Goal: Task Accomplishment & Management: Use online tool/utility

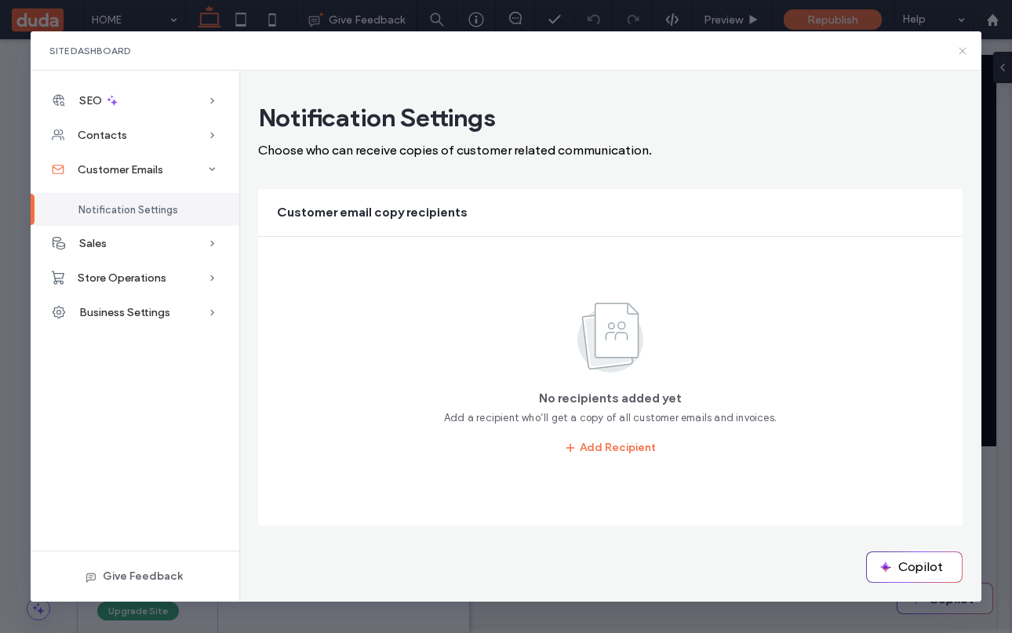
click at [961, 45] on icon at bounding box center [962, 51] width 13 height 13
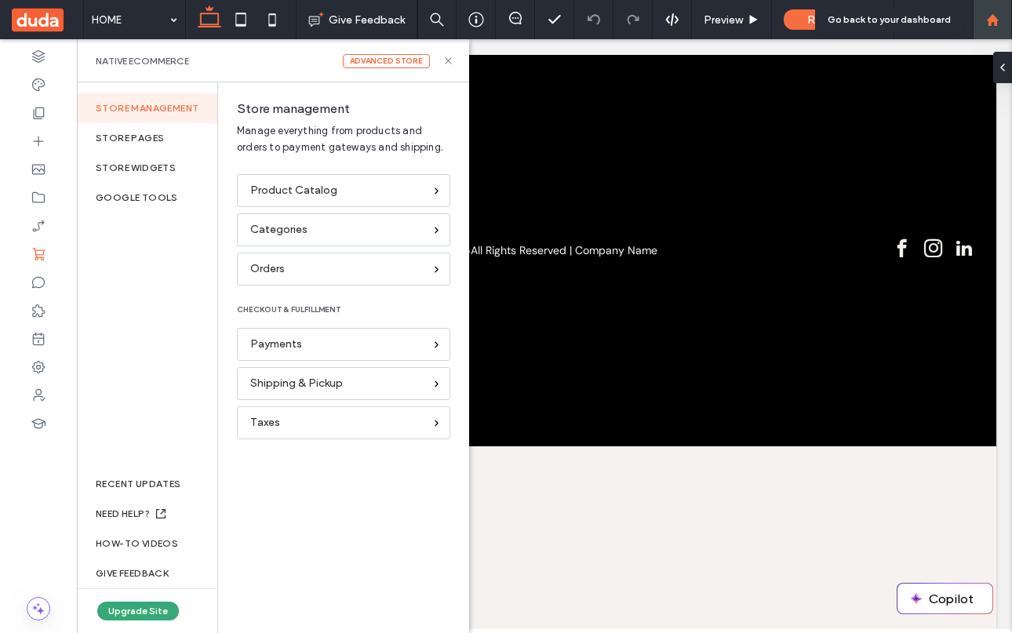
click at [998, 23] on icon at bounding box center [992, 19] width 13 height 13
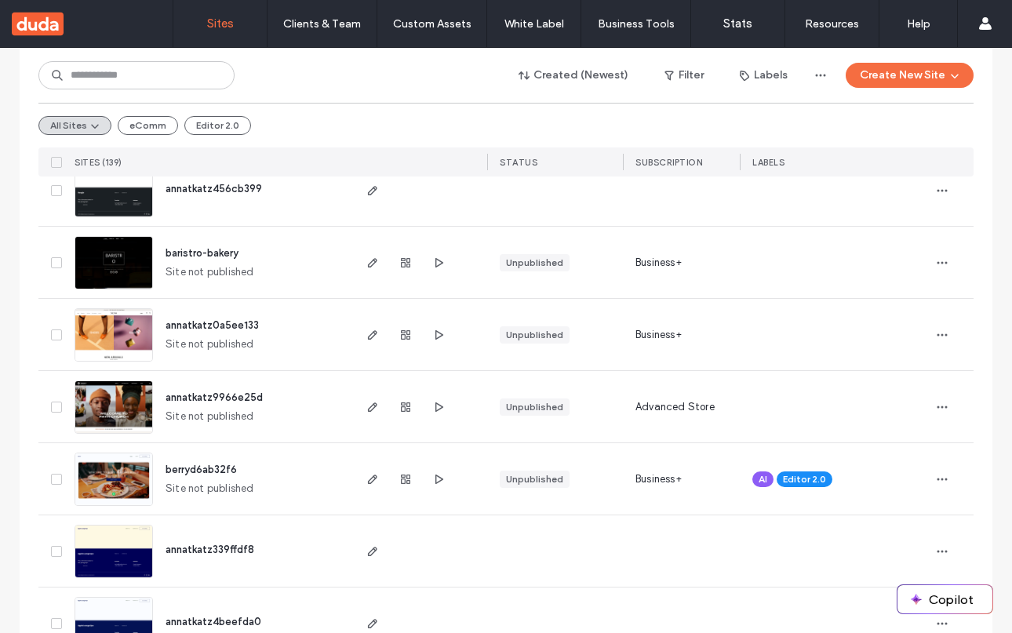
scroll to position [422, 0]
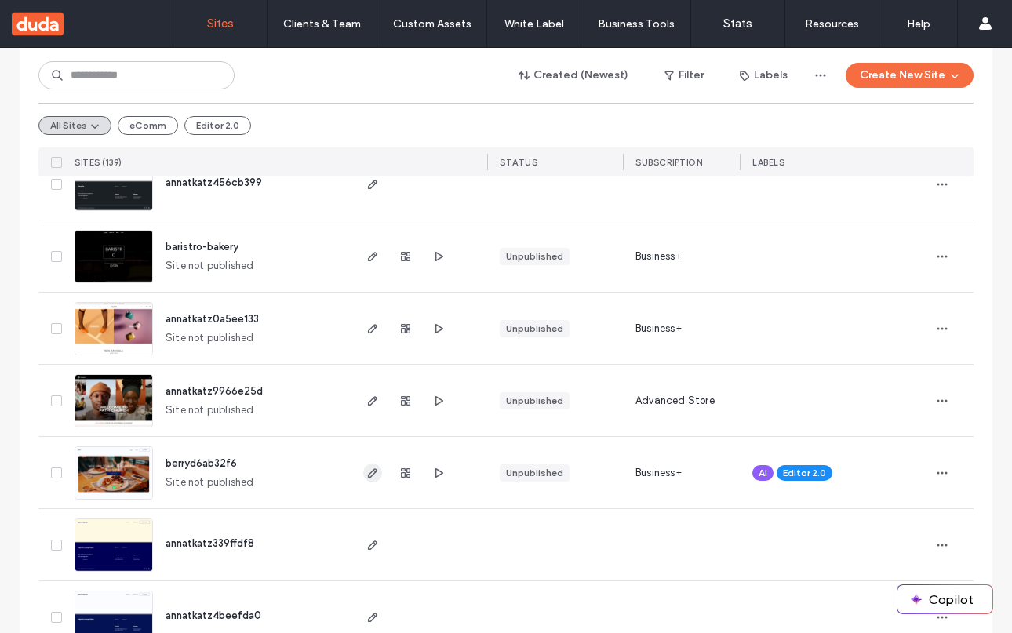
click at [367, 472] on icon "button" at bounding box center [372, 473] width 13 height 13
click at [366, 471] on icon "button" at bounding box center [372, 473] width 13 height 13
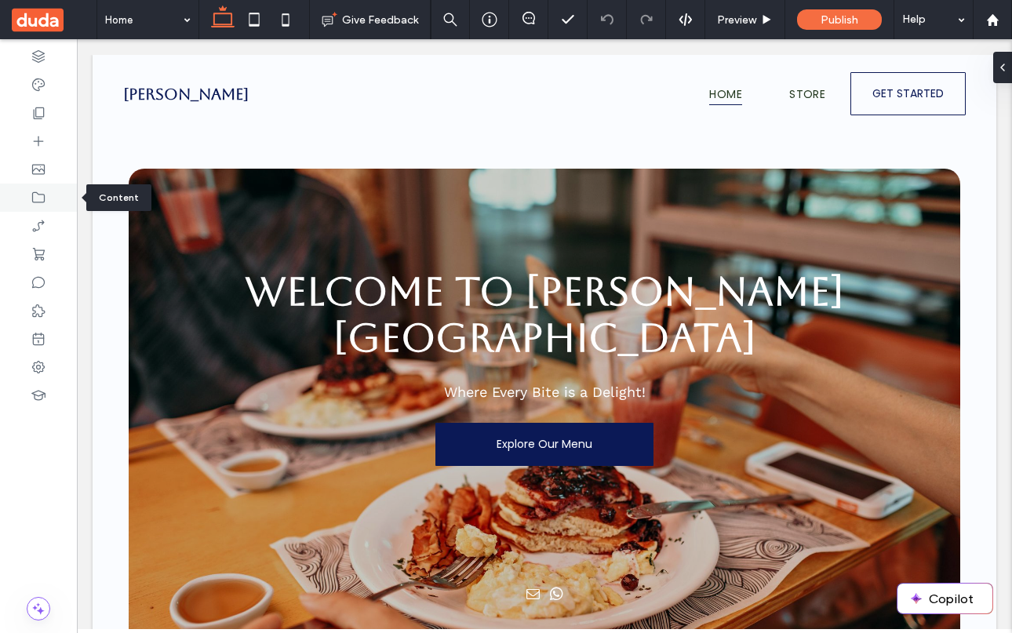
click at [37, 198] on icon at bounding box center [39, 198] width 16 height 16
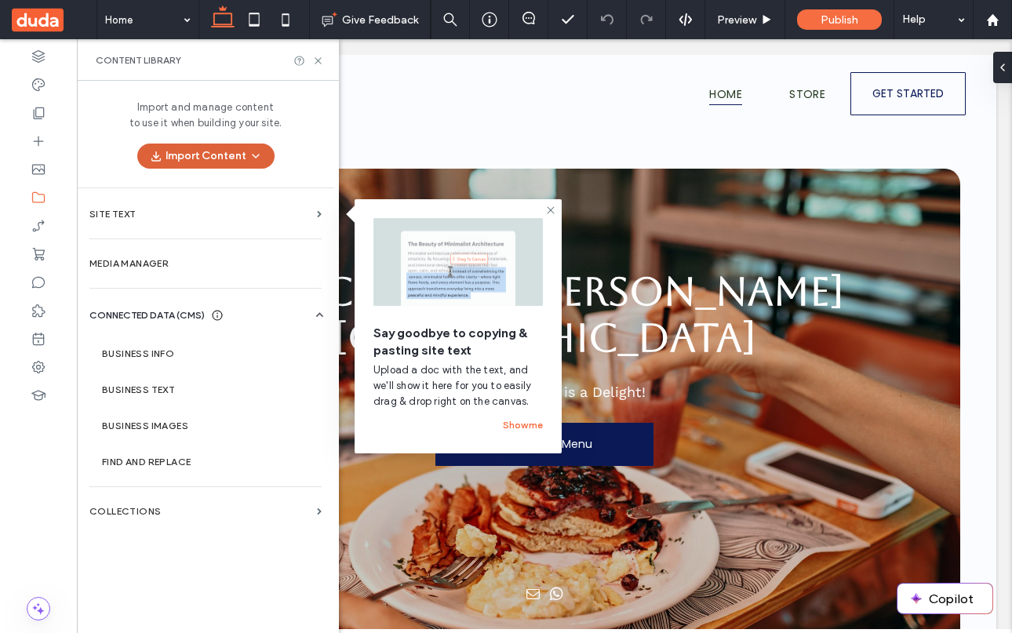
click at [256, 161] on icon "button" at bounding box center [255, 156] width 13 height 13
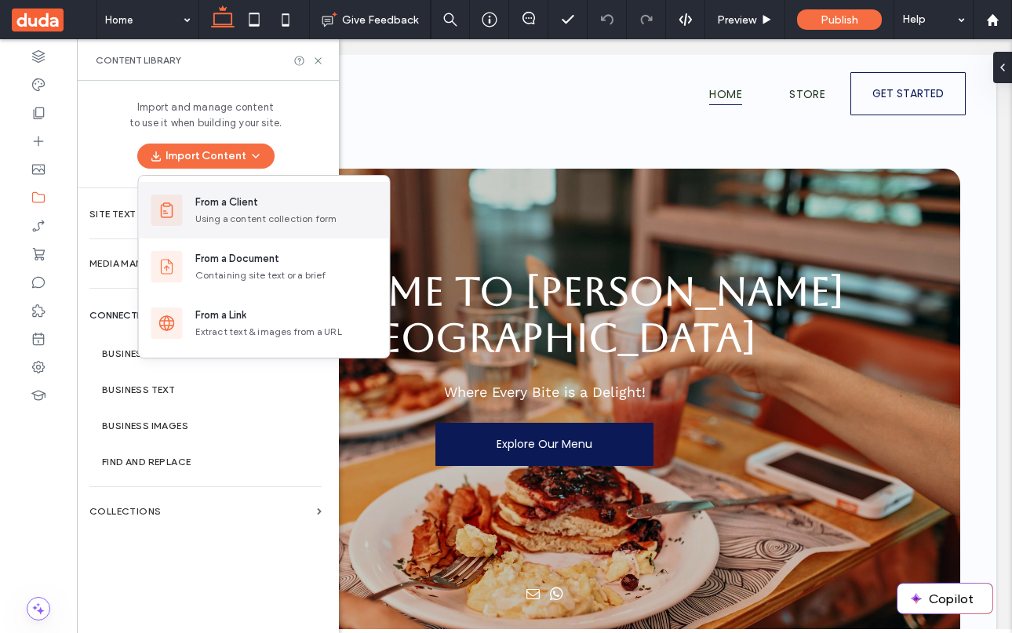
click at [264, 217] on div "Using a content collection form" at bounding box center [286, 219] width 182 height 14
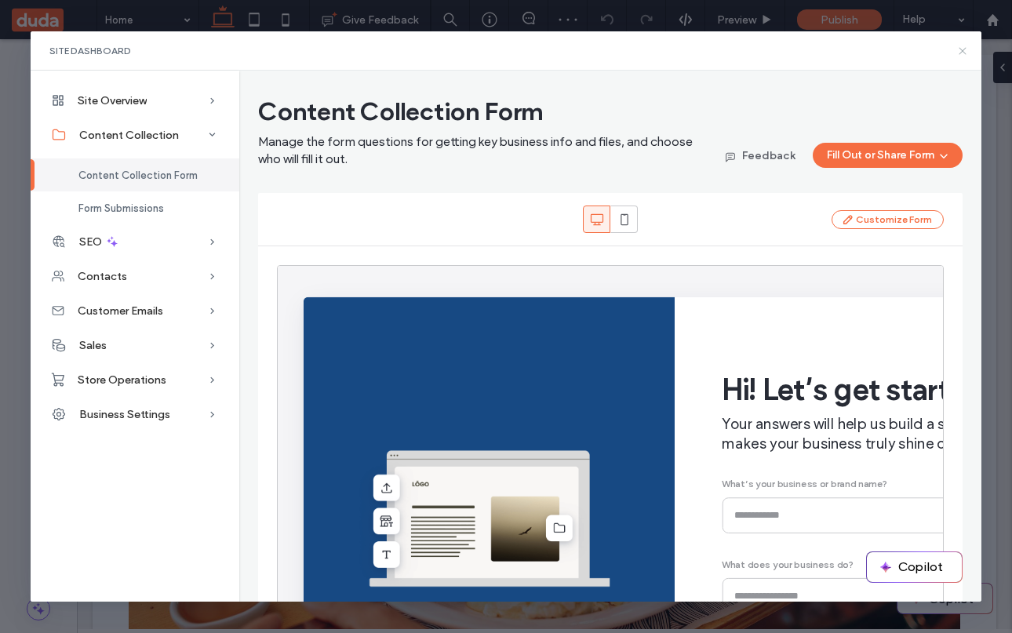
click at [964, 51] on icon at bounding box center [962, 51] width 13 height 13
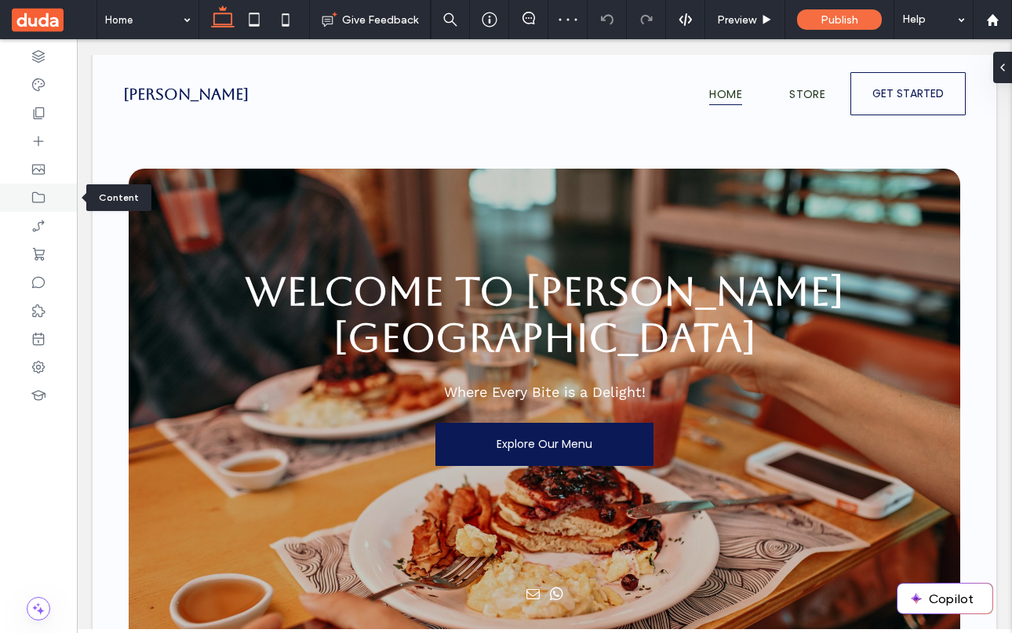
click at [36, 197] on icon at bounding box center [39, 198] width 16 height 16
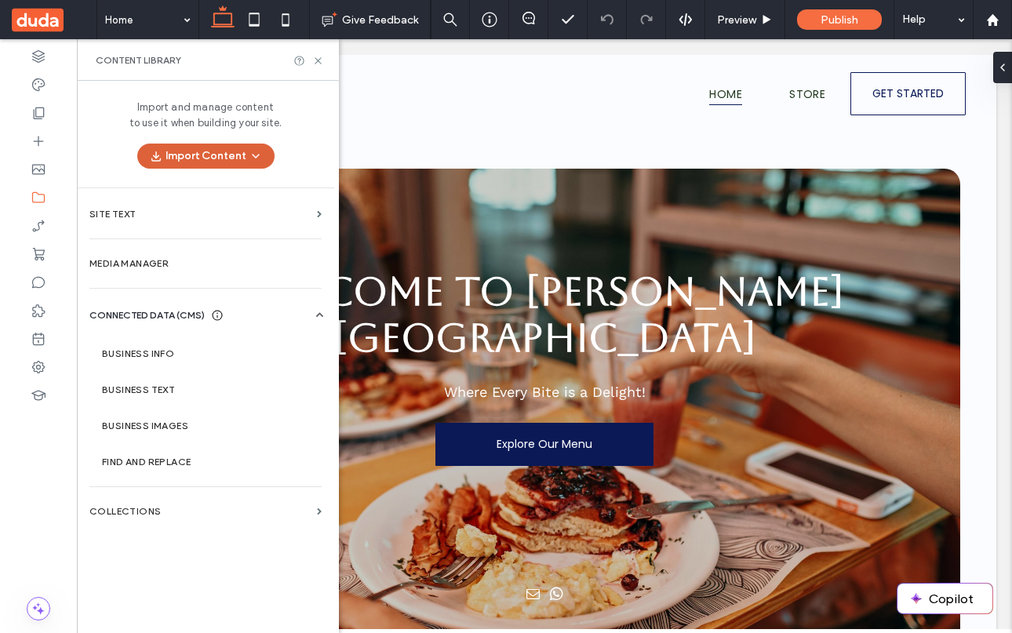
click at [243, 151] on button "Import Content" at bounding box center [205, 156] width 137 height 25
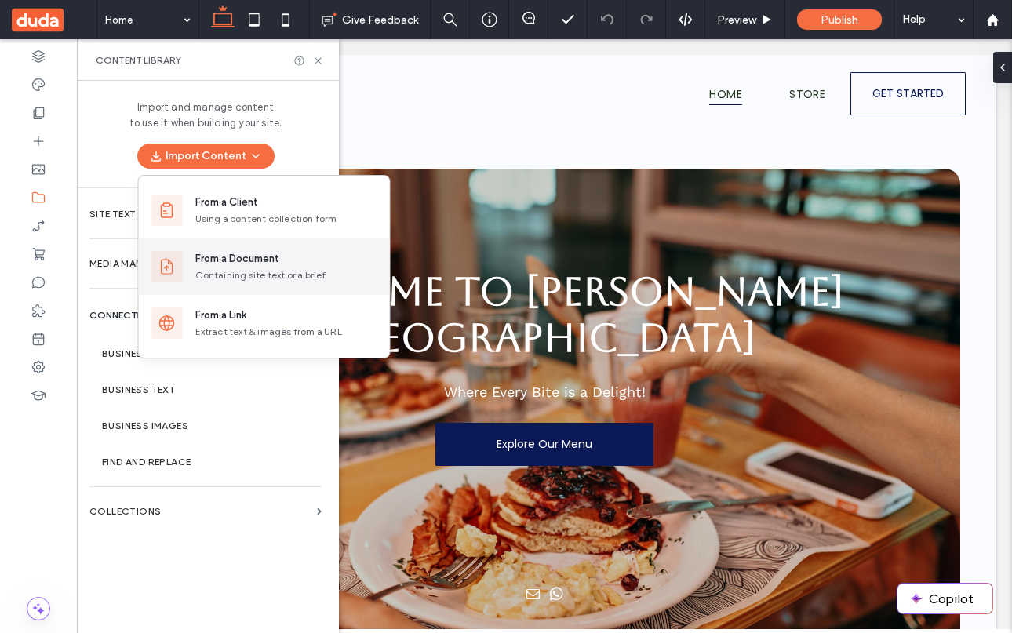
click at [233, 260] on div "From a Document" at bounding box center [237, 259] width 84 height 16
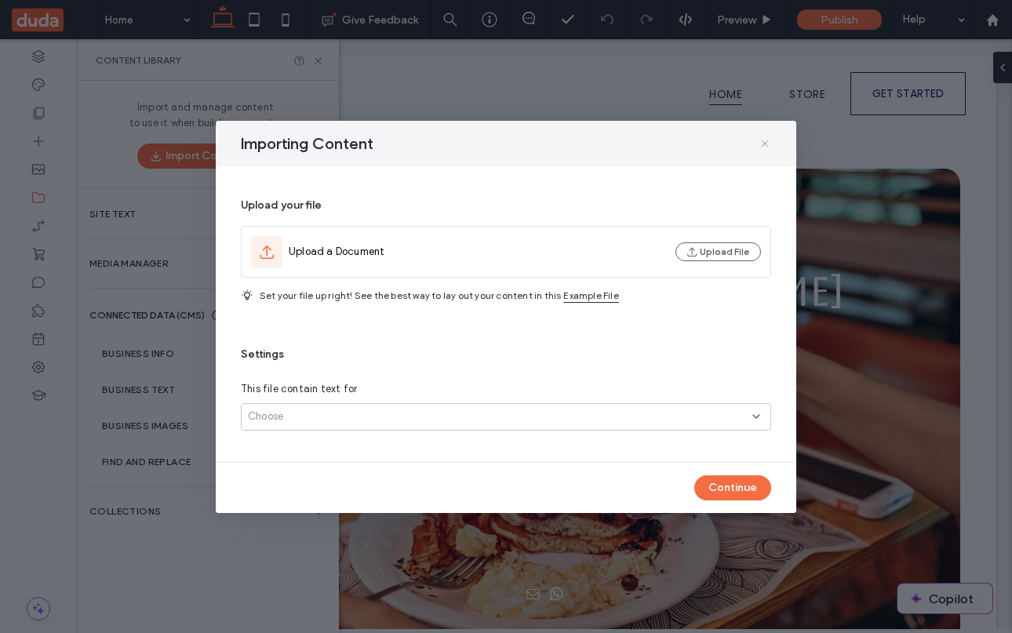
click at [765, 140] on icon at bounding box center [764, 143] width 13 height 13
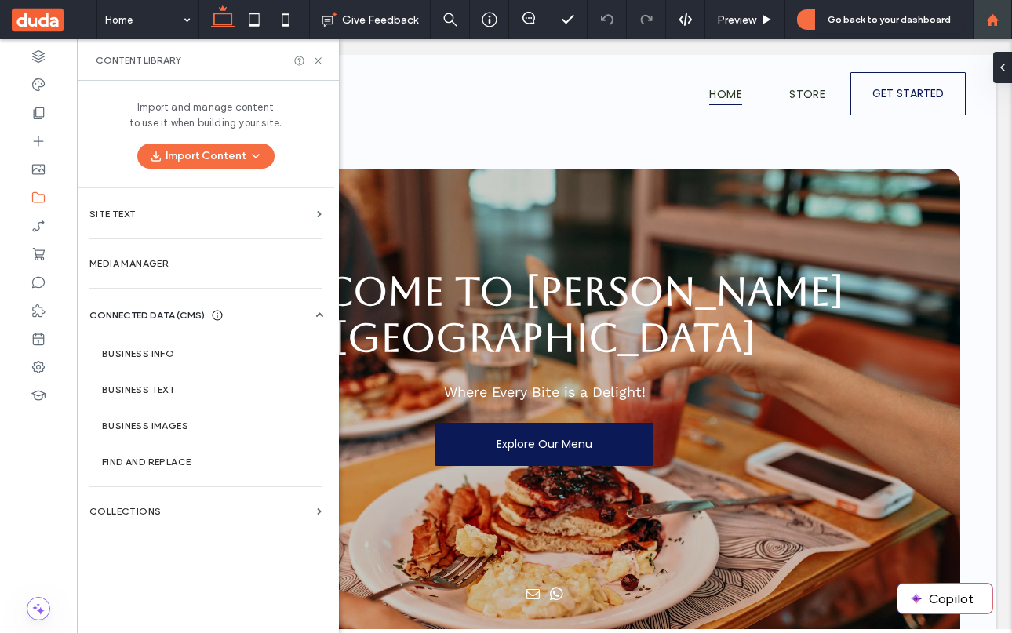
click at [994, 16] on use at bounding box center [992, 19] width 12 height 12
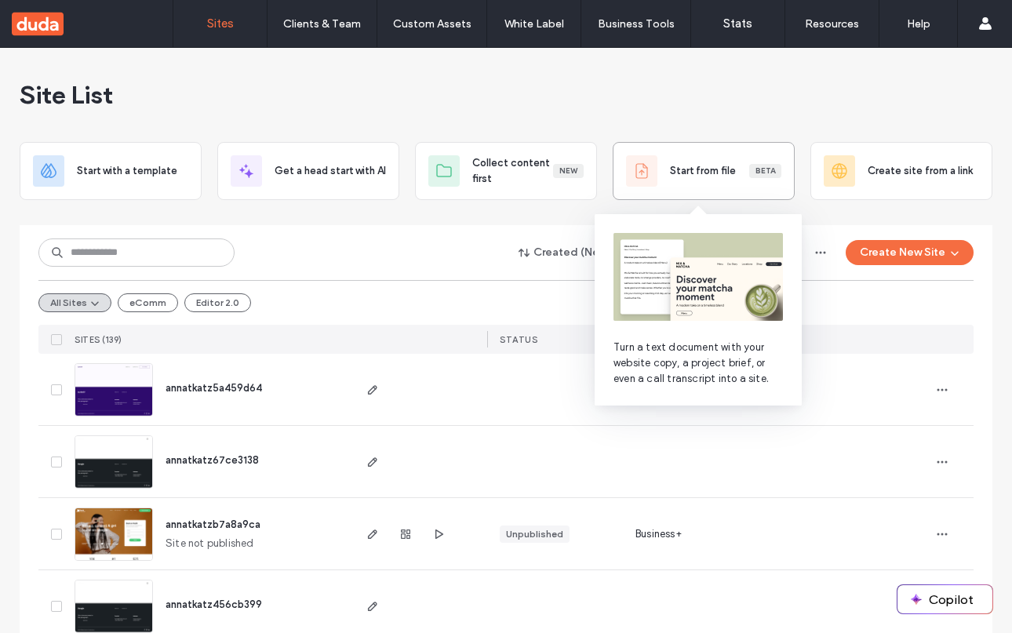
click at [707, 180] on div "Start from file Beta" at bounding box center [703, 170] width 155 height 31
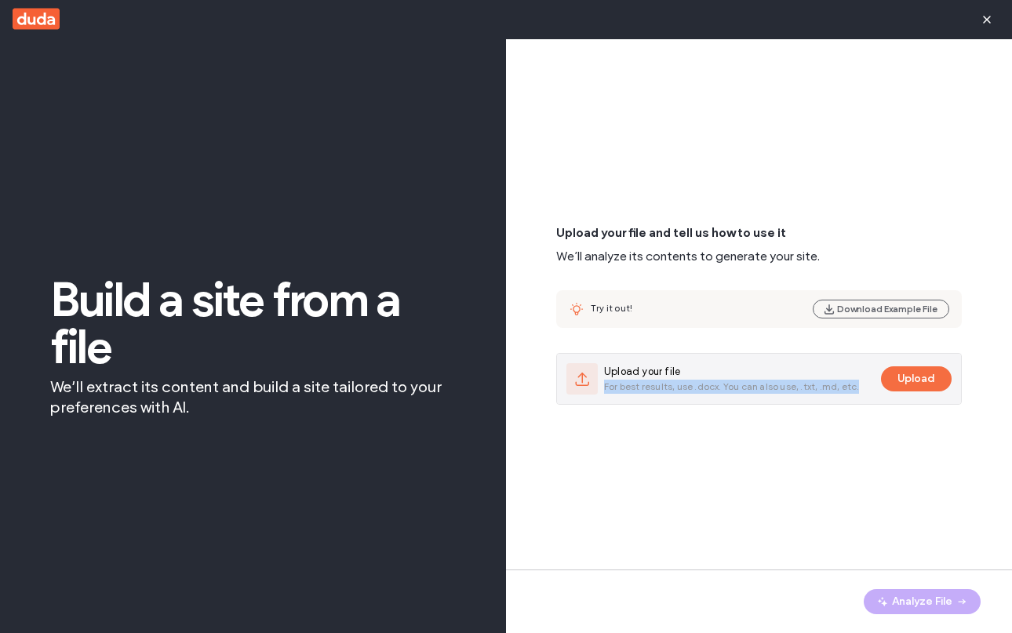
drag, startPoint x: 605, startPoint y: 387, endPoint x: 863, endPoint y: 388, distance: 258.8
click at [863, 388] on div "Upload your file For best results, use .docx. You can also use, .txt, .md, etc." at bounding box center [720, 378] width 308 height 31
copy span "For best results, use .docx. You can also use, .txt, .md, etc."
click at [922, 374] on button "Upload" at bounding box center [916, 378] width 71 height 25
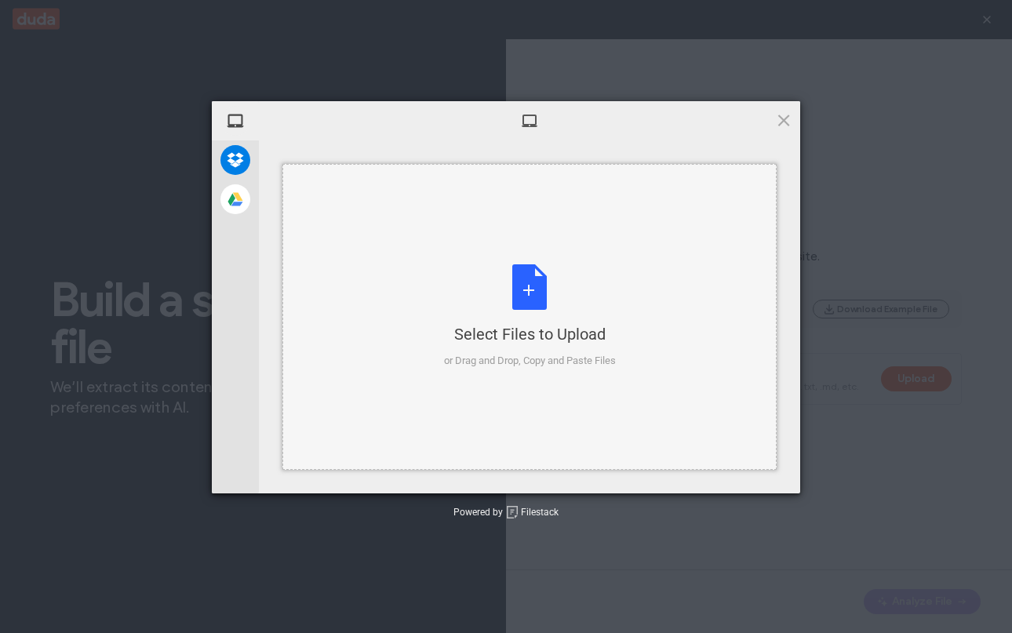
click at [520, 280] on div "Select Files to Upload or Drag and Drop, Copy and Paste Files" at bounding box center [530, 316] width 172 height 104
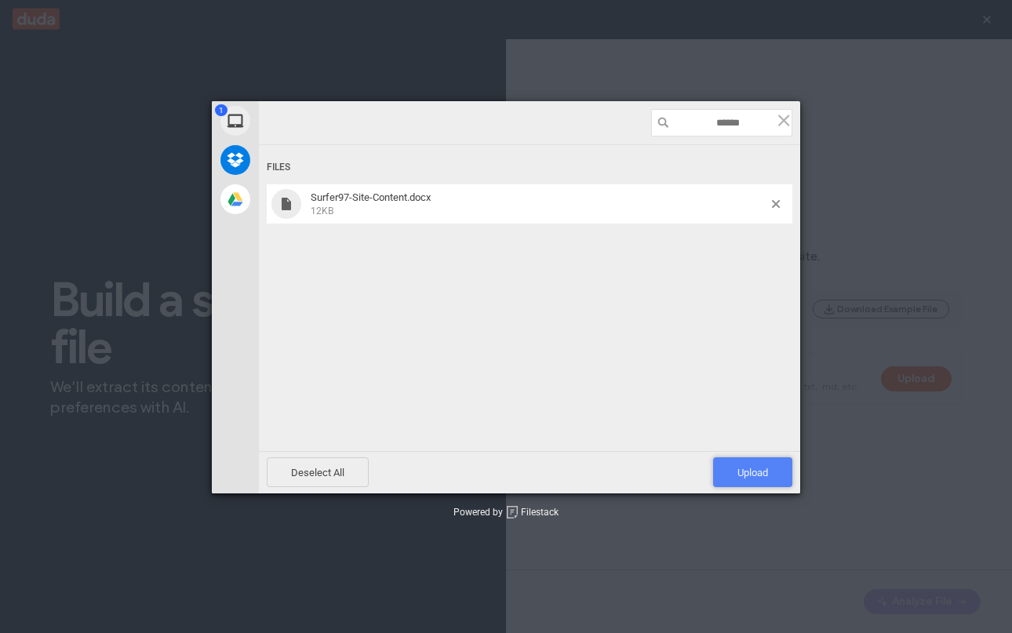
click at [766, 478] on span "Upload 1" at bounding box center [752, 473] width 31 height 12
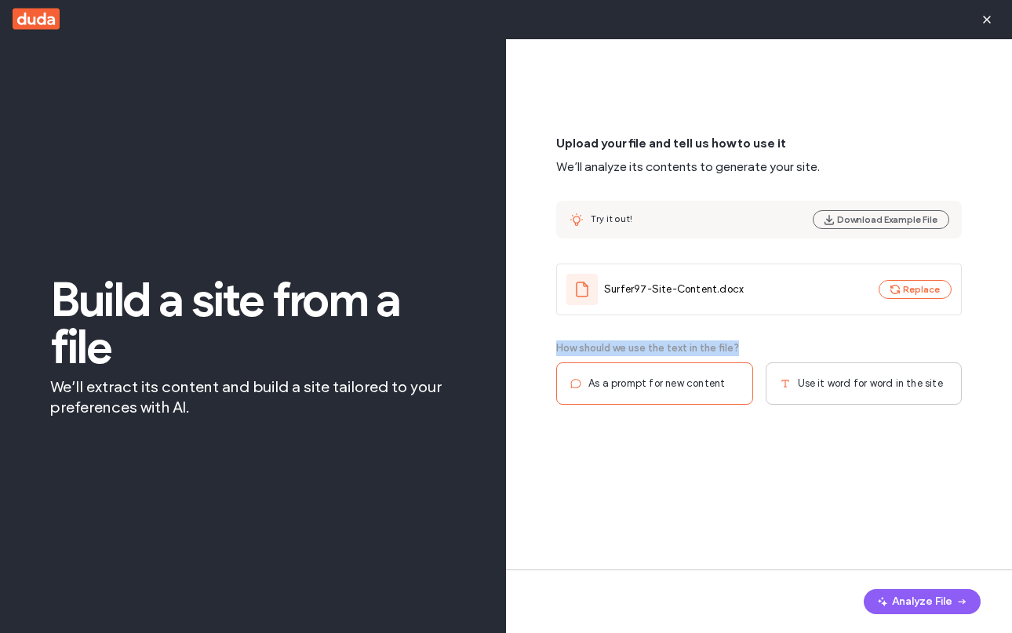
drag, startPoint x: 557, startPoint y: 348, endPoint x: 732, endPoint y: 347, distance: 175.7
click at [732, 348] on span "How should we use the text in the file?" at bounding box center [647, 348] width 183 height 16
click at [823, 391] on span "Use it word for word in the site" at bounding box center [870, 384] width 145 height 16
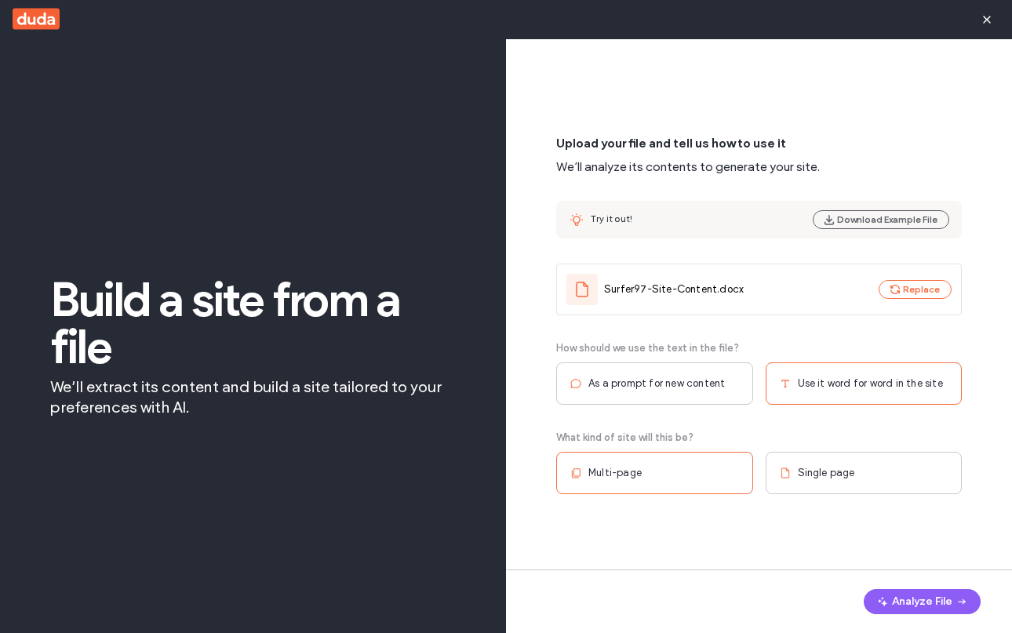
click at [711, 477] on div "Multi-page" at bounding box center [654, 473] width 197 height 42
click at [908, 609] on button "Analyze File" at bounding box center [921, 601] width 117 height 25
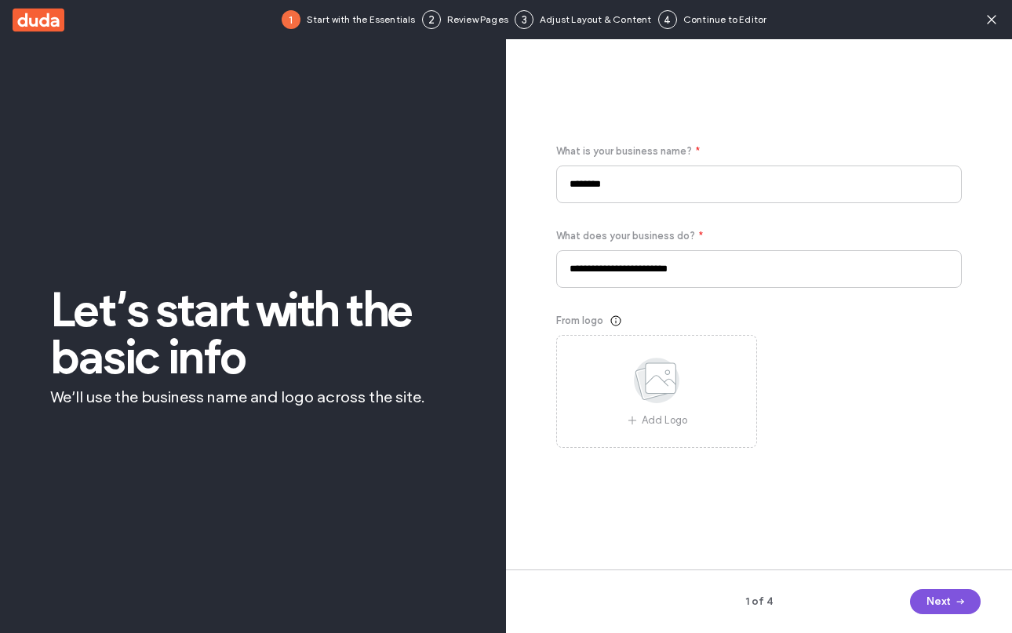
click at [940, 594] on button "Next" at bounding box center [945, 601] width 71 height 25
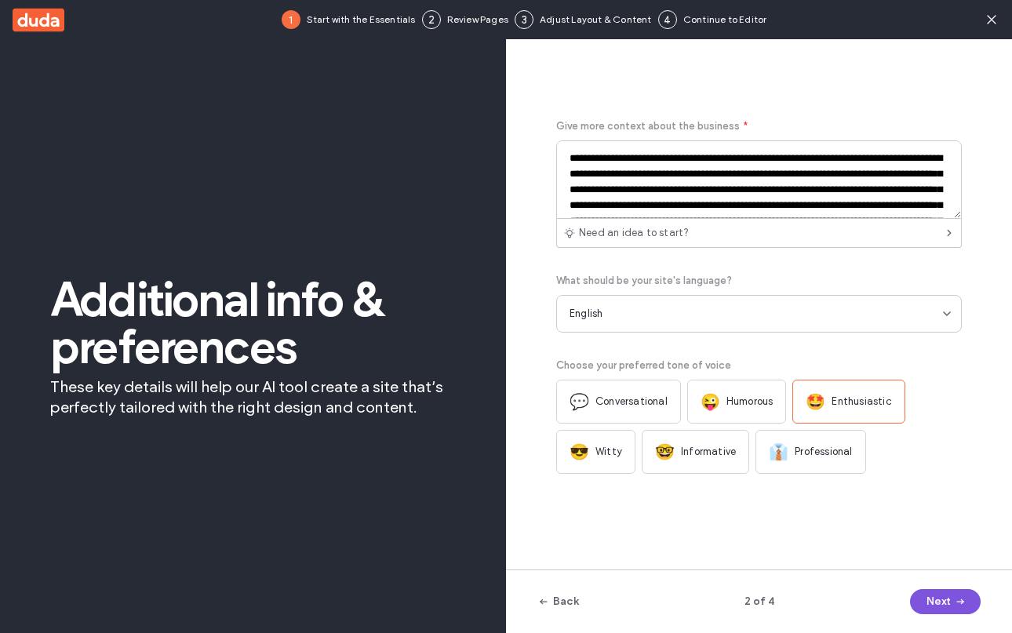
click at [941, 605] on button "Next" at bounding box center [945, 601] width 71 height 25
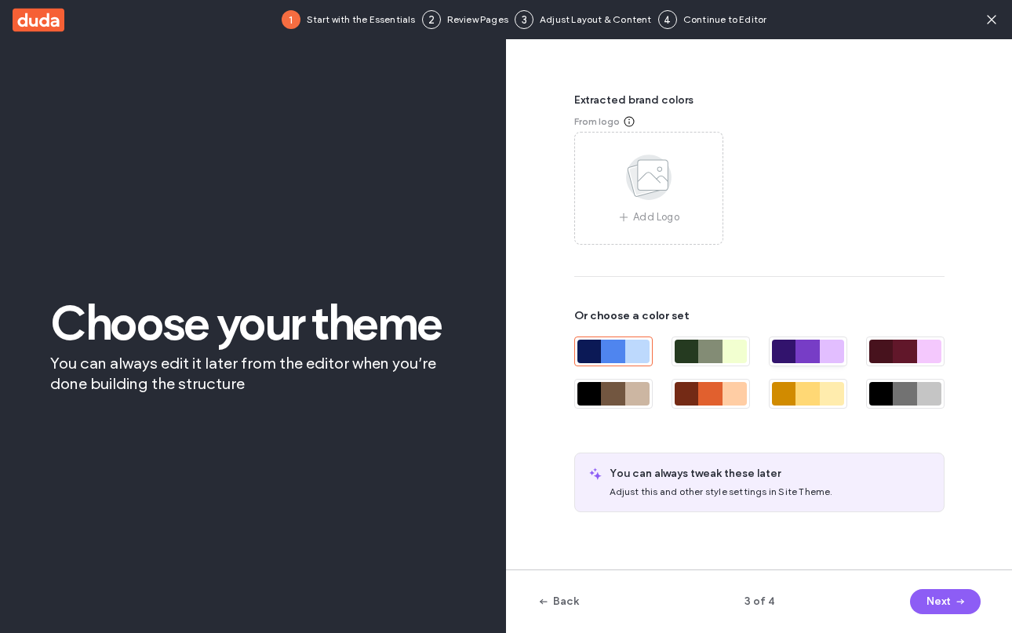
click at [807, 346] on div at bounding box center [807, 352] width 24 height 24
click at [928, 594] on button "Next" at bounding box center [945, 601] width 71 height 25
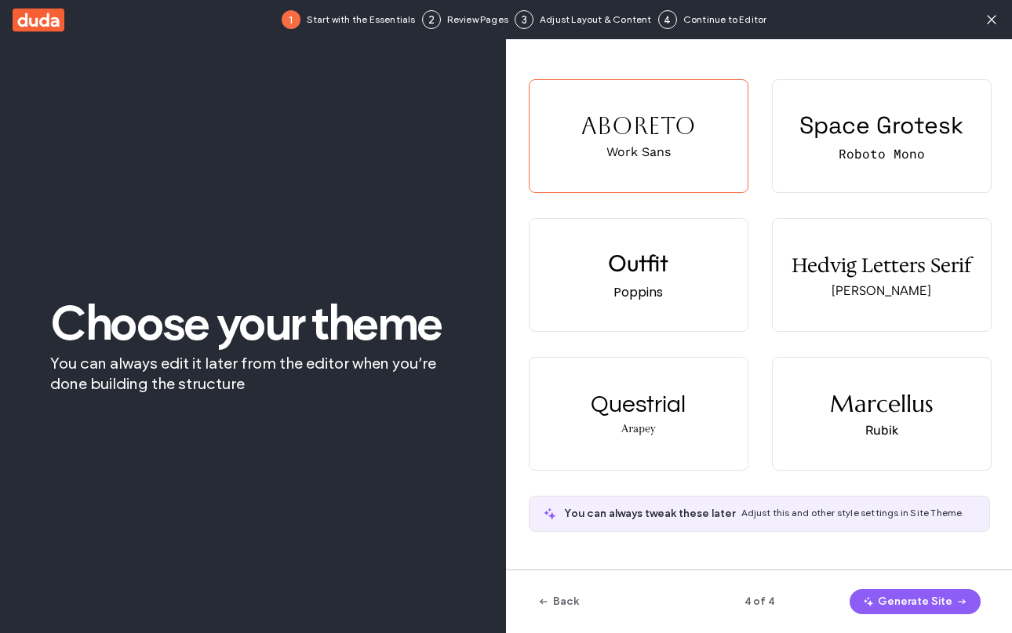
click at [928, 594] on button "Generate Site" at bounding box center [914, 601] width 131 height 25
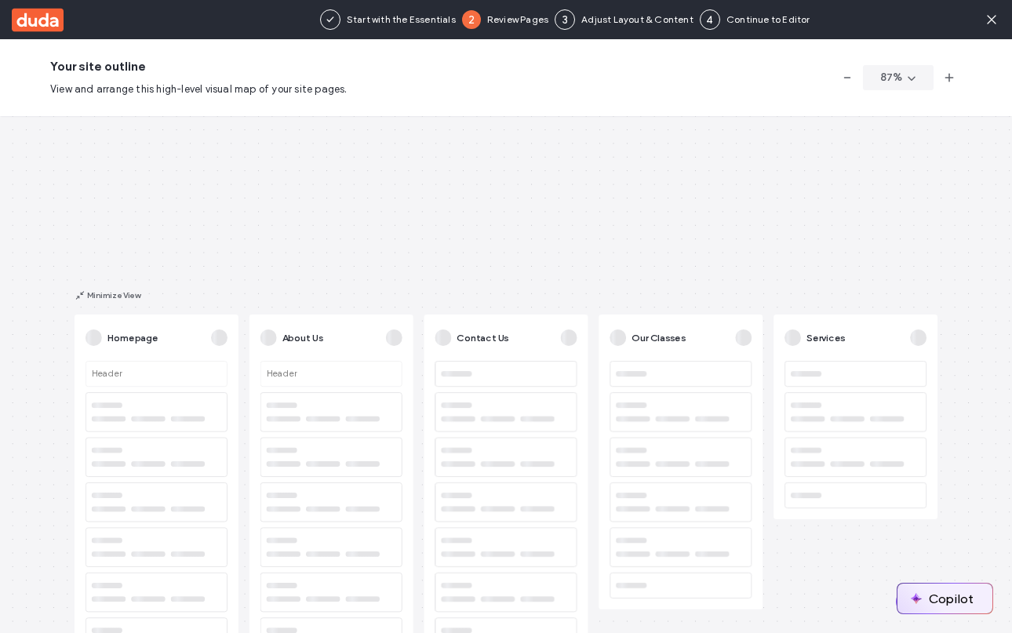
click at [898, 598] on button "Copilot" at bounding box center [944, 598] width 95 height 30
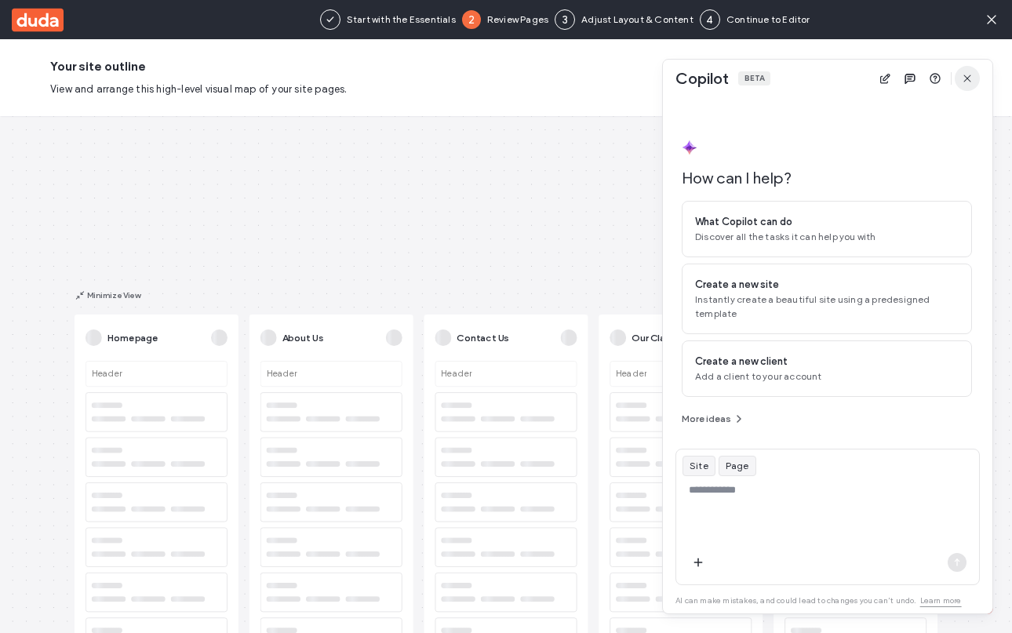
click at [969, 82] on use "button" at bounding box center [966, 77] width 7 height 7
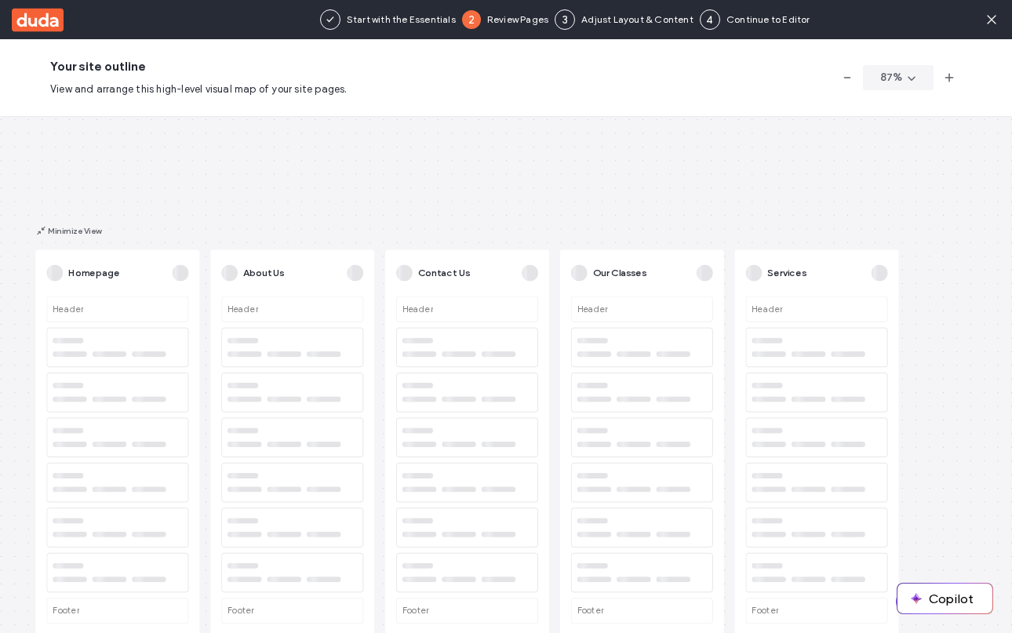
click at [896, 601] on button "Continue" at bounding box center [941, 601] width 91 height 25
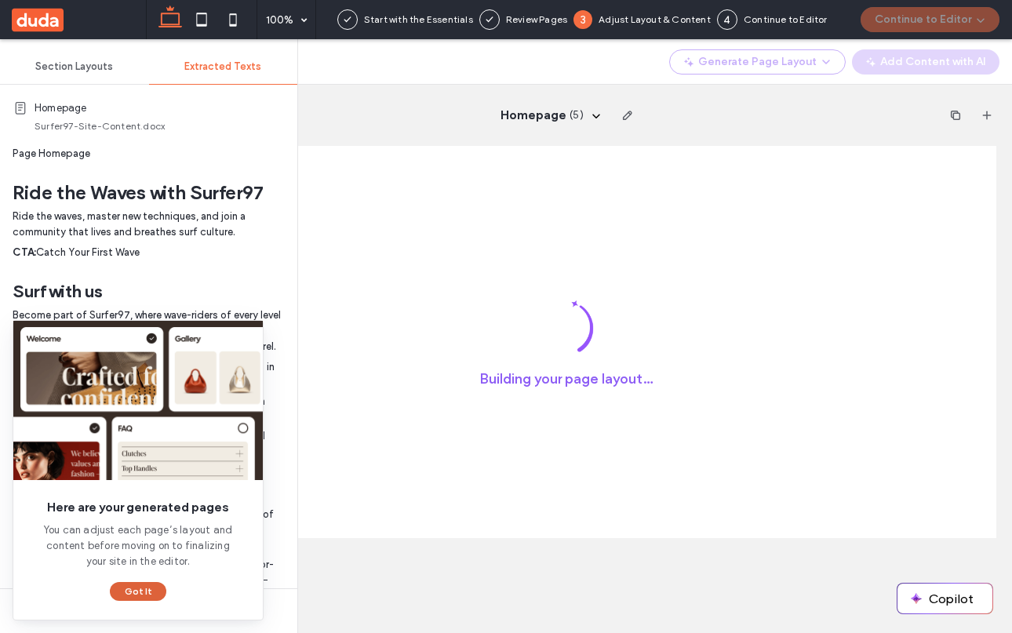
click at [142, 590] on button "Got It" at bounding box center [138, 591] width 56 height 19
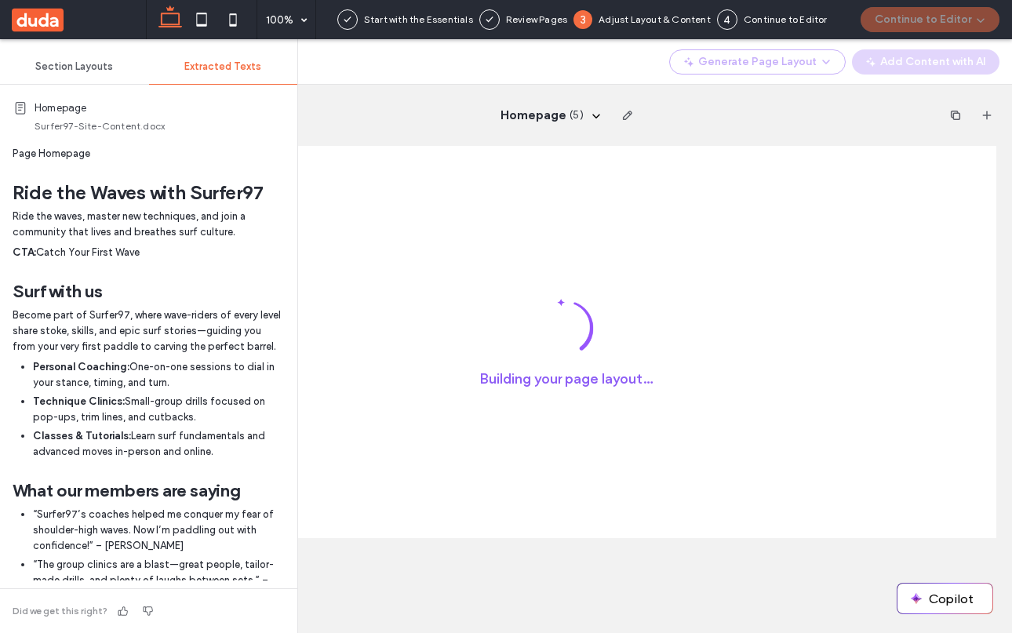
click at [177, 307] on p "Become part of Surfer97, where wave-riders of every level share stoke, skills, …" at bounding box center [149, 330] width 272 height 47
click at [70, 205] on div "Page Homepage Ride the Waves with Surfer97 Ride the waves, master new technique…" at bounding box center [149, 595] width 272 height 899
click at [558, 289] on div "Building your page layout…" at bounding box center [565, 342] width 861 height 392
click at [629, 333] on div "Building your page layout…" at bounding box center [565, 342] width 861 height 392
click at [71, 606] on span "Did we get this right?" at bounding box center [60, 611] width 95 height 14
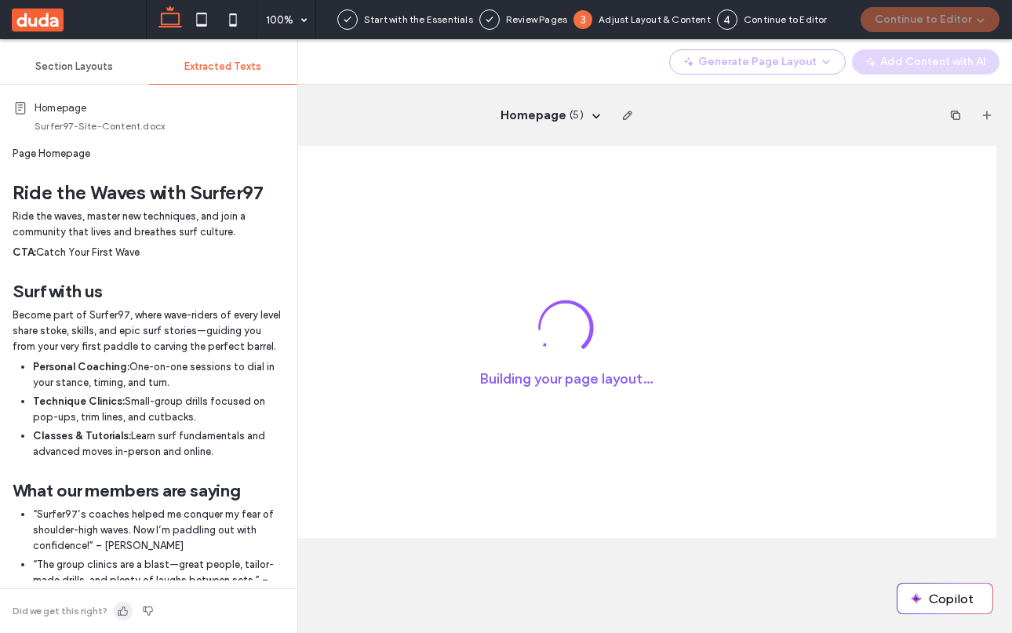
click at [122, 610] on use "button" at bounding box center [122, 610] width 9 height 9
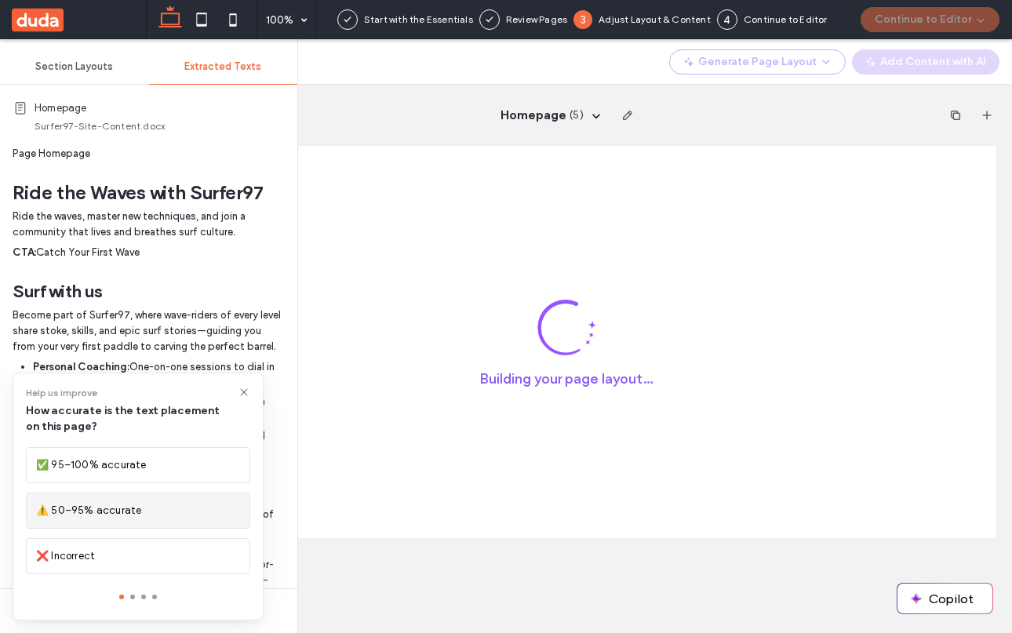
click at [121, 513] on span "⚠️ 50–95% accurate" at bounding box center [88, 511] width 105 height 16
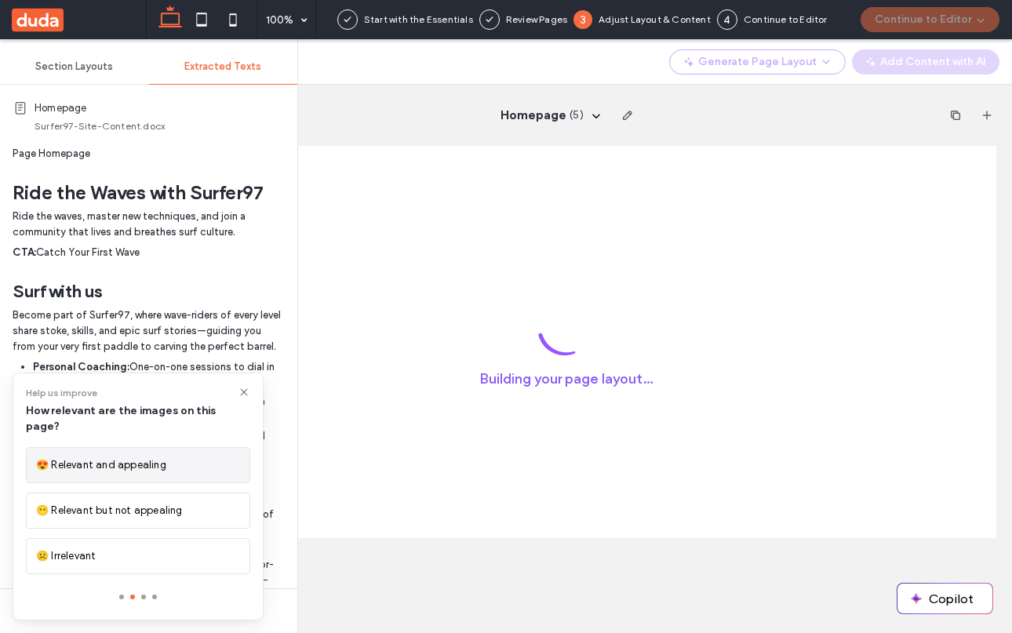
click at [153, 458] on span "😍 Relevant and appealing" at bounding box center [101, 465] width 130 height 16
click at [147, 460] on div "😍 It’s great!" at bounding box center [138, 465] width 204 height 16
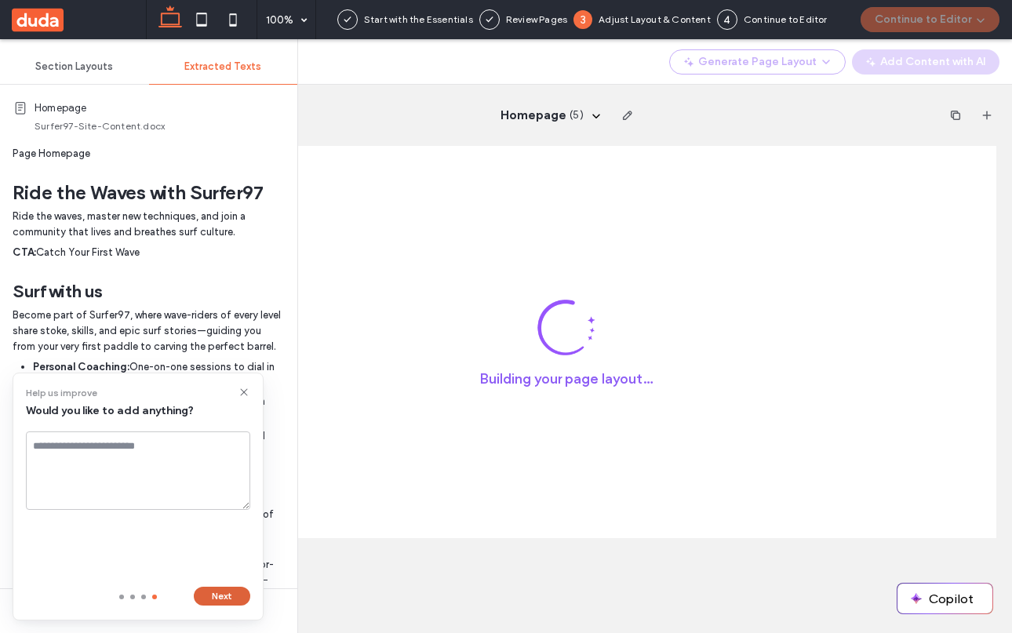
click at [234, 597] on button "Next" at bounding box center [222, 596] width 56 height 19
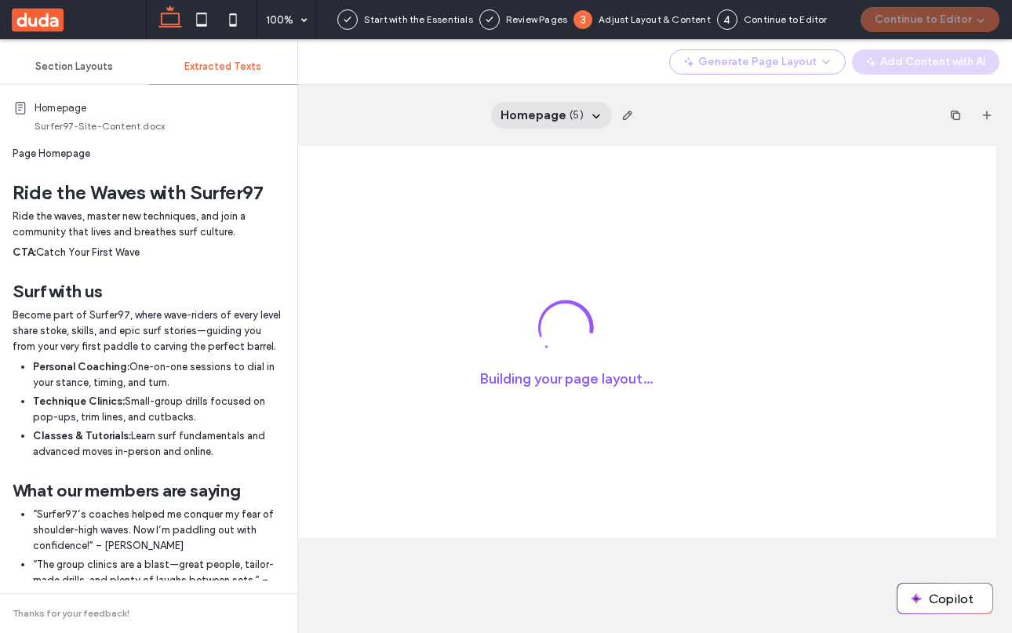
click at [593, 111] on icon at bounding box center [596, 115] width 13 height 13
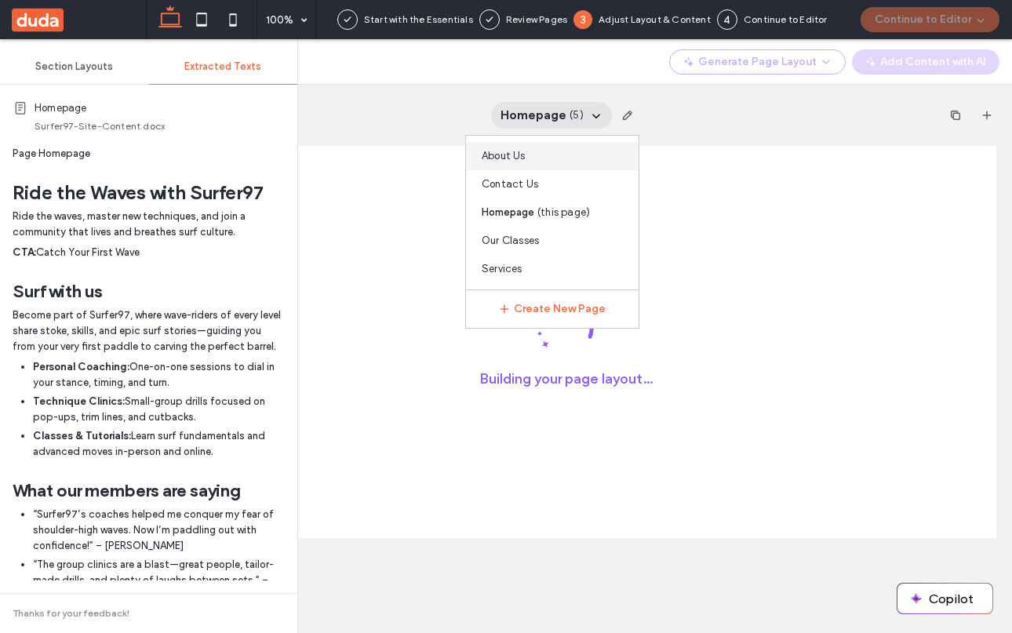
click at [516, 168] on div "About Us" at bounding box center [552, 156] width 173 height 28
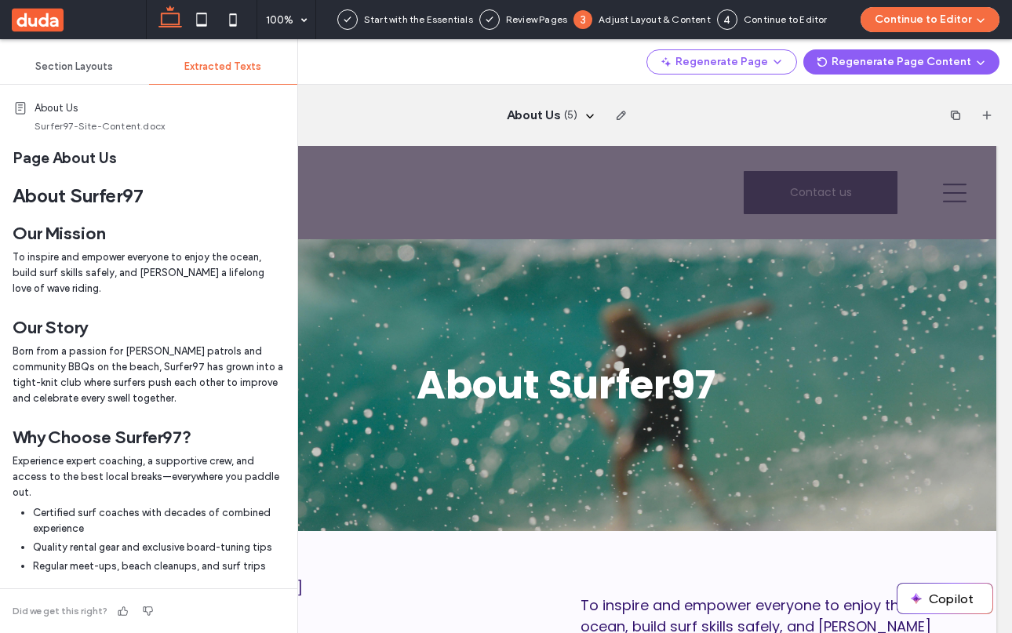
click at [147, 351] on p "Born from a passion for [PERSON_NAME] patrols and community BBQs on the beach, …" at bounding box center [149, 374] width 272 height 63
click at [35, 280] on p "To inspire and empower everyone to enjoy the ocean, build surf skills safely, a…" at bounding box center [149, 272] width 272 height 47
click at [60, 224] on h2 "Our Mission" at bounding box center [149, 233] width 272 height 25
click at [586, 113] on icon at bounding box center [589, 115] width 13 height 13
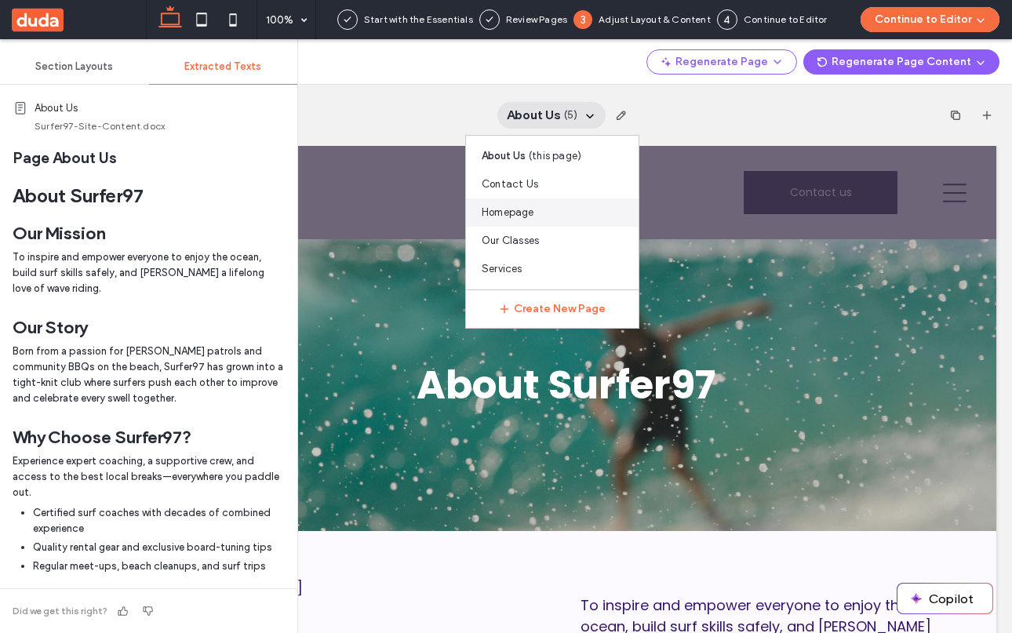
click at [521, 205] on span "Homepage" at bounding box center [507, 213] width 53 height 16
